Goal: Find specific page/section

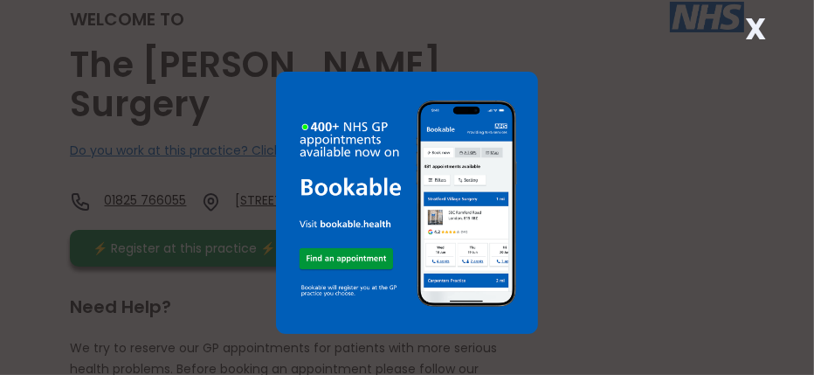
scroll to position [208, 0]
click at [757, 28] on strong "X" at bounding box center [755, 29] width 21 height 42
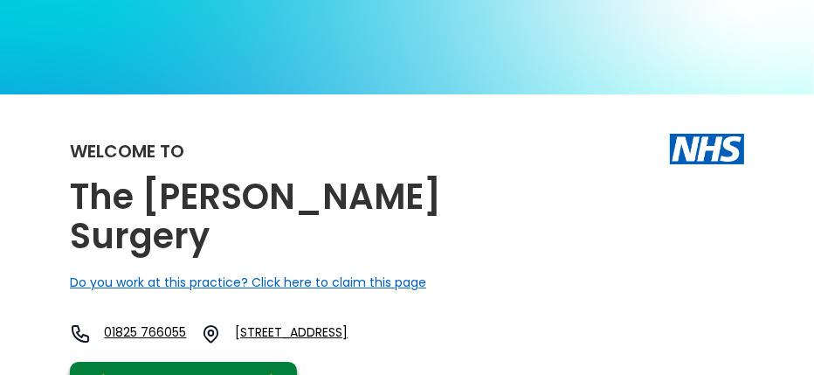
scroll to position [0, 0]
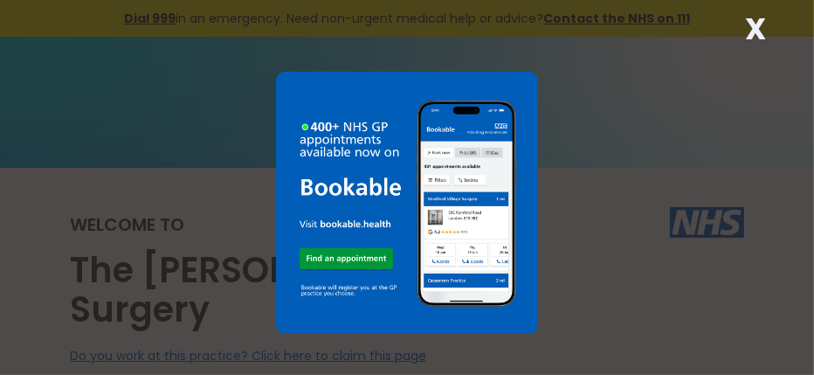
click at [755, 29] on strong "X" at bounding box center [755, 29] width 21 height 42
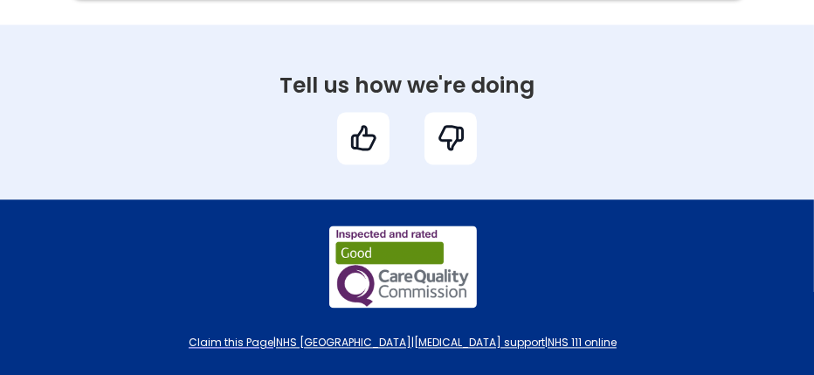
scroll to position [2596, 0]
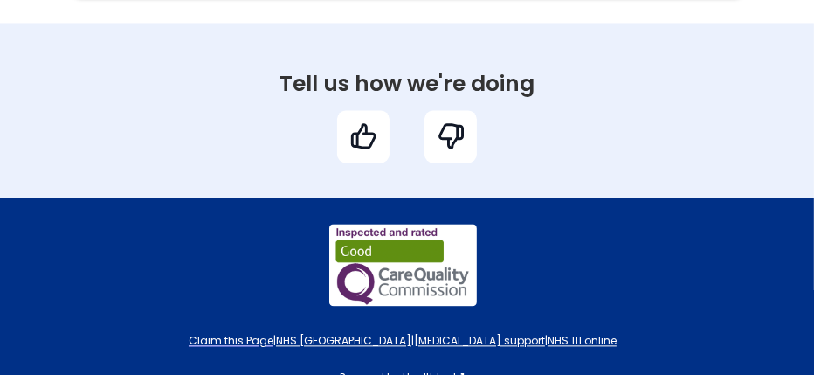
click at [362, 121] on img at bounding box center [364, 136] width 31 height 31
